Goal: Task Accomplishment & Management: Manage account settings

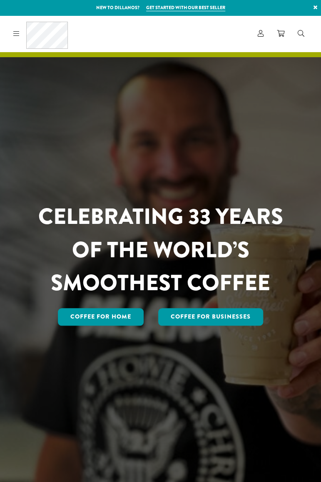
click at [315, 5] on link "×" at bounding box center [315, 7] width 11 height 15
click at [310, 27] on link "Search" at bounding box center [301, 34] width 20 height 14
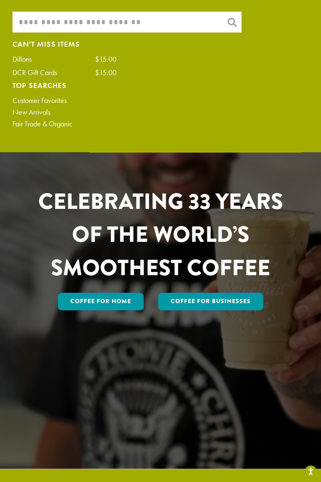
click at [210, 187] on h1 "CELEBRATING 33 YEARS OF THE WORLD’S SMOOTHEST COFFEE" at bounding box center [161, 235] width 258 height 100
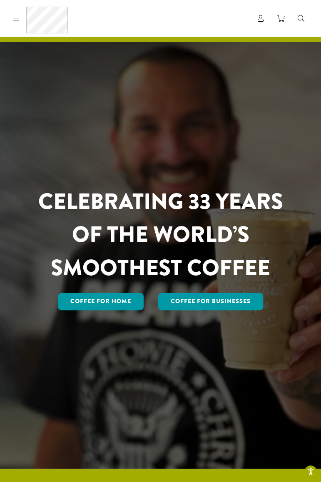
click at [264, 16] on link "Account" at bounding box center [260, 19] width 19 height 14
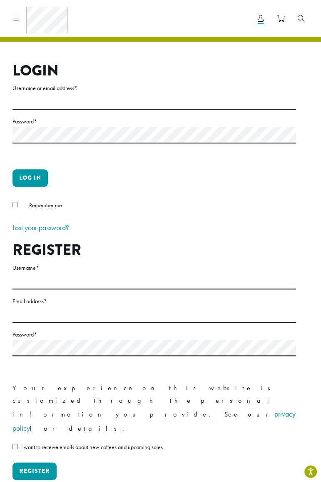
click at [254, 83] on label "Username or email address *" at bounding box center [155, 88] width 284 height 10
click at [254, 93] on input "Username or email address *" at bounding box center [155, 101] width 284 height 16
click at [248, 102] on input "Username or email address *" at bounding box center [155, 101] width 284 height 16
click at [245, 105] on input "Username or email address *" at bounding box center [155, 101] width 284 height 16
type input "**********"
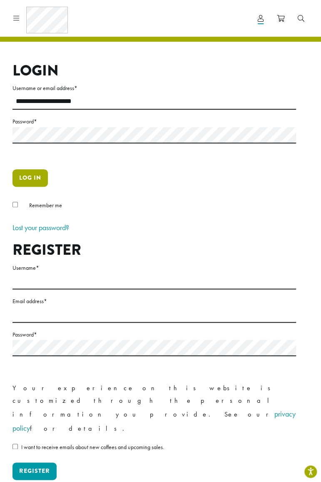
click at [19, 184] on button "Log in" at bounding box center [30, 178] width 35 height 18
